Goal: Transaction & Acquisition: Purchase product/service

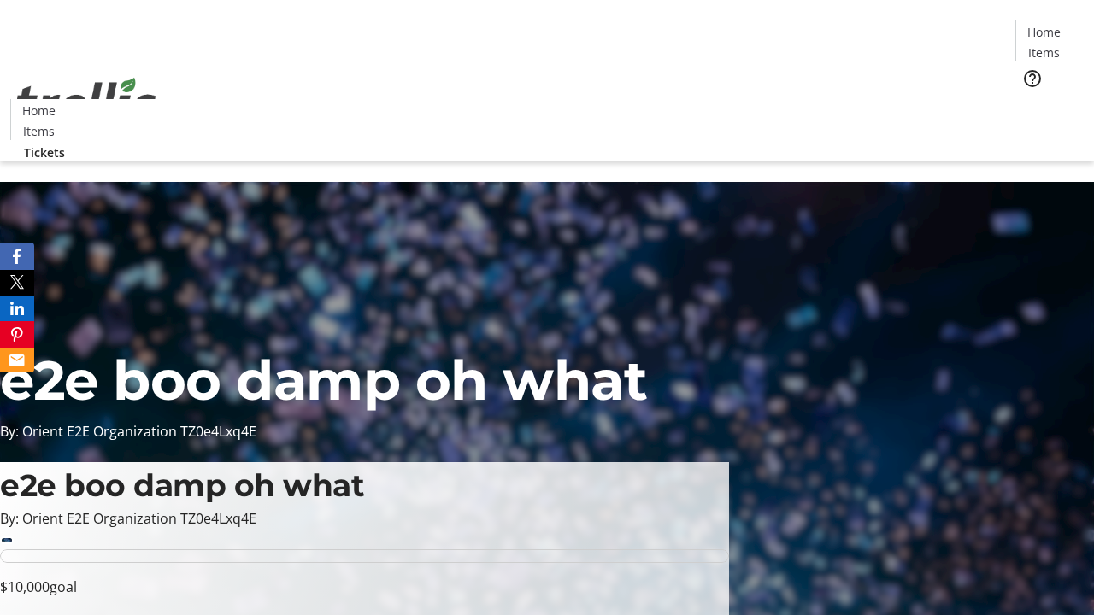
click at [1029, 99] on span "Tickets" at bounding box center [1049, 108] width 41 height 18
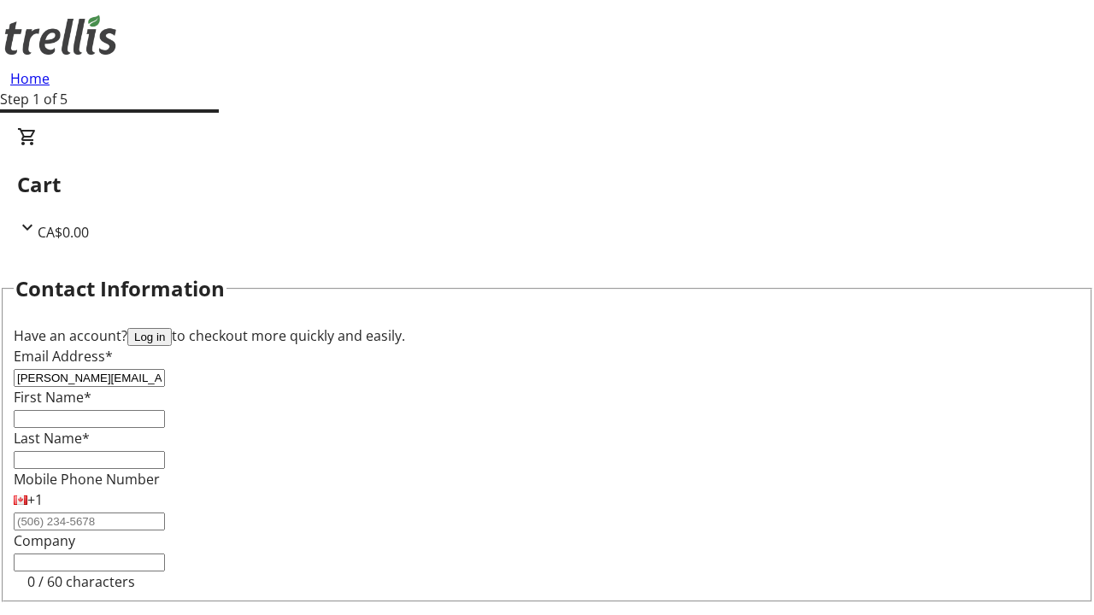
type input "[PERSON_NAME][EMAIL_ADDRESS][DOMAIN_NAME]"
type input "[PERSON_NAME]"
